Goal: Navigation & Orientation: Go to known website

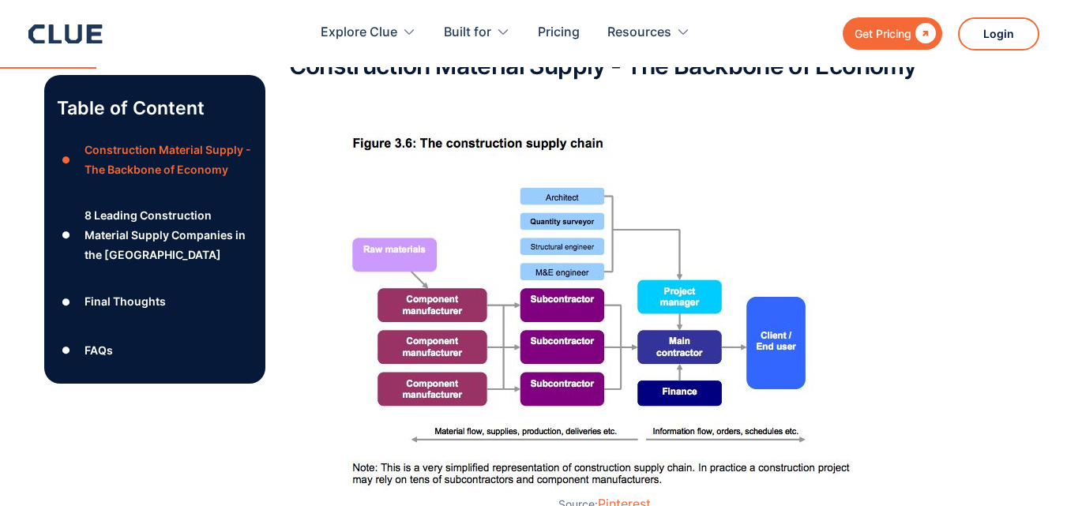
scroll to position [1098, 0]
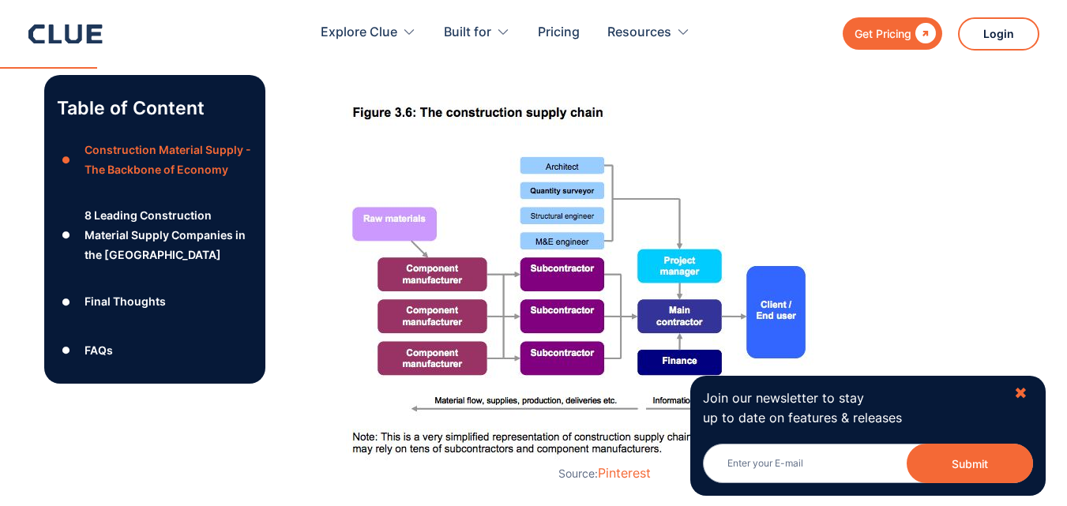
click at [1023, 392] on div "✖" at bounding box center [1020, 394] width 13 height 20
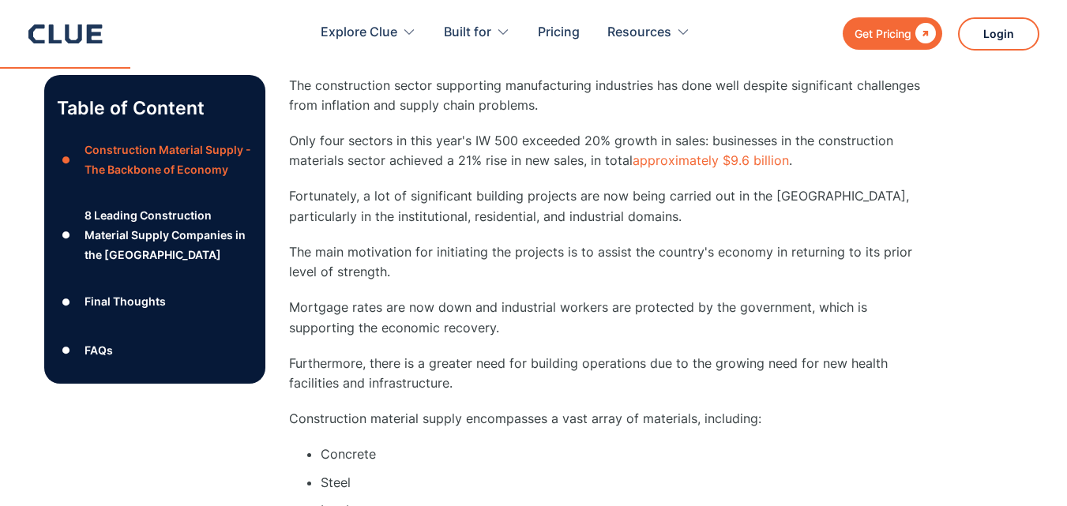
scroll to position [1464, 0]
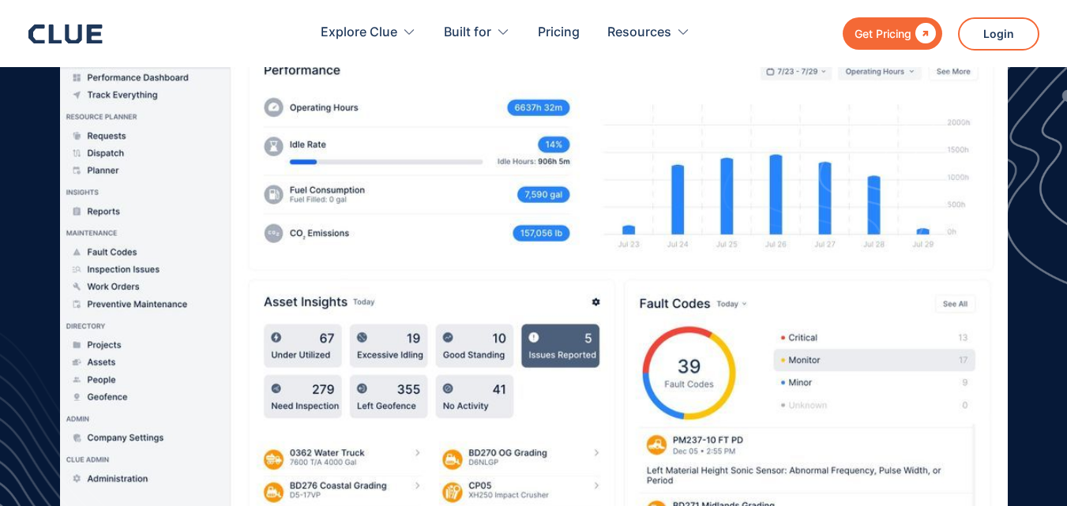
scroll to position [520, 0]
